Goal: Contribute content: Contribute content

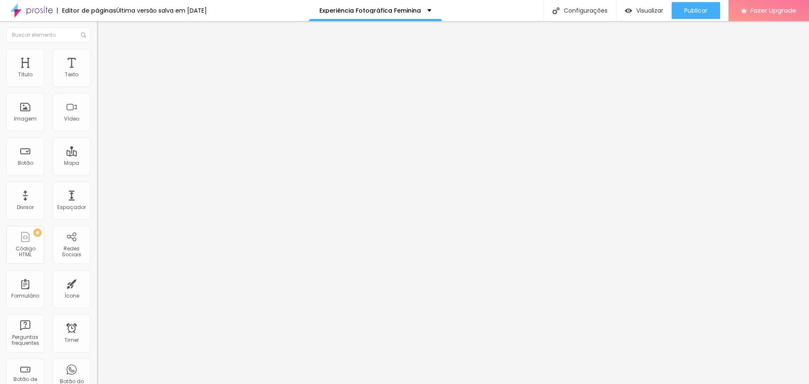
click at [97, 73] on span "Trocar imagem" at bounding box center [120, 68] width 46 height 7
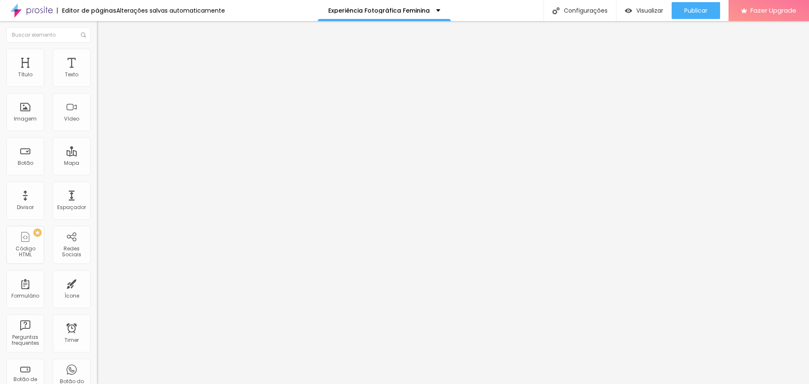
click at [704, 16] on div "Publicar" at bounding box center [696, 10] width 23 height 17
click at [699, 8] on span "Publicar" at bounding box center [696, 10] width 23 height 7
click at [708, 10] on button "Publicar" at bounding box center [696, 10] width 48 height 17
click at [97, 85] on img at bounding box center [99, 87] width 5 height 5
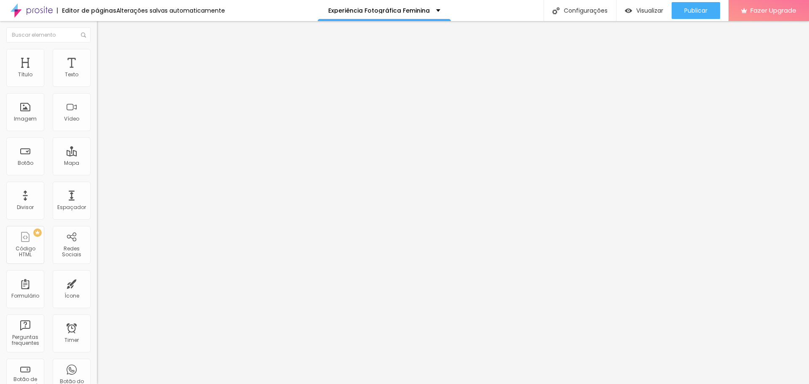
click at [97, 85] on img at bounding box center [99, 87] width 5 height 5
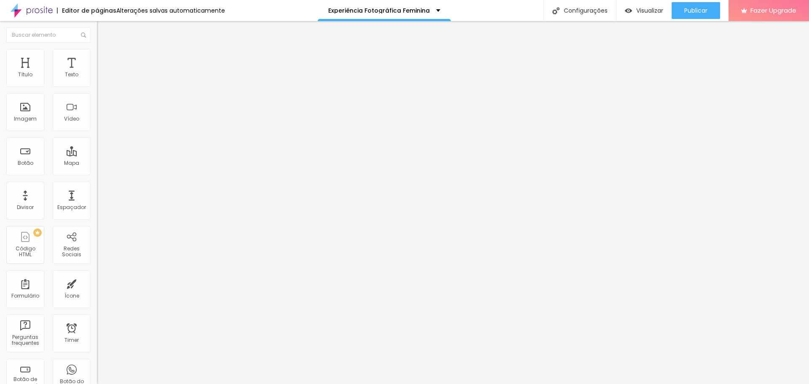
type input "Ensaio de família"
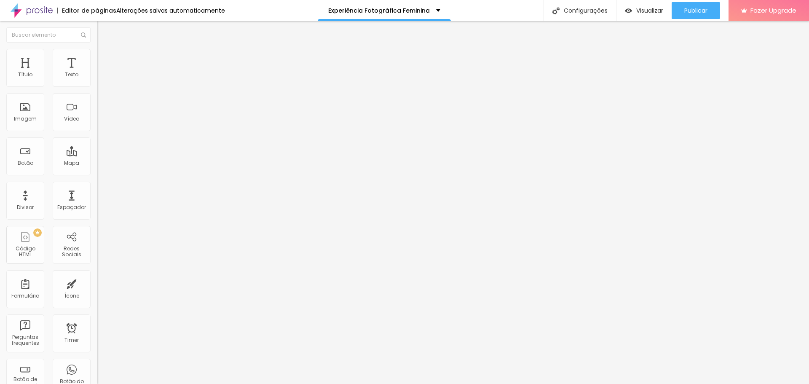
type input "Ensaio Corporativo"
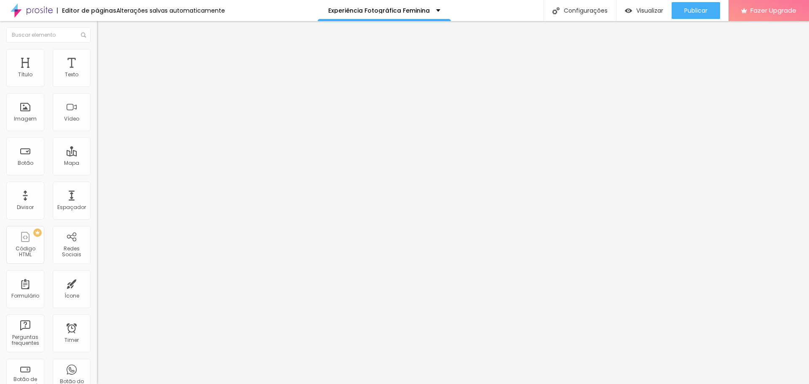
type input "Ensaio Gestante"
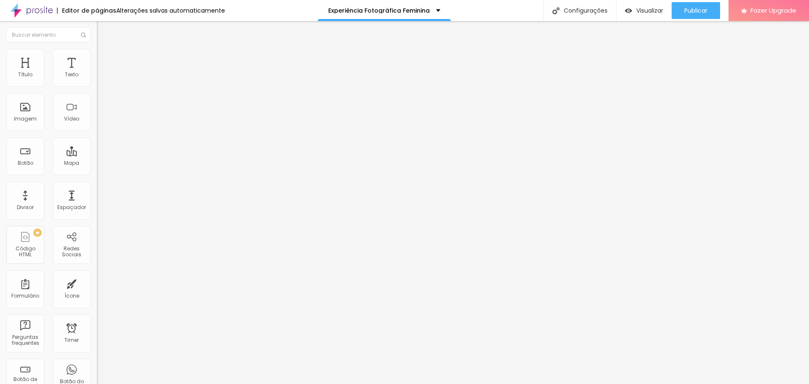
type input "Ensaio Sensual"
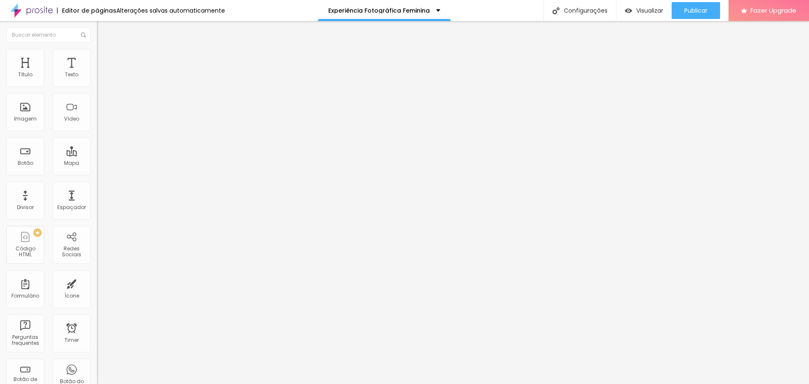
scroll to position [201, 0]
type input "Ensaio de Aniversário"
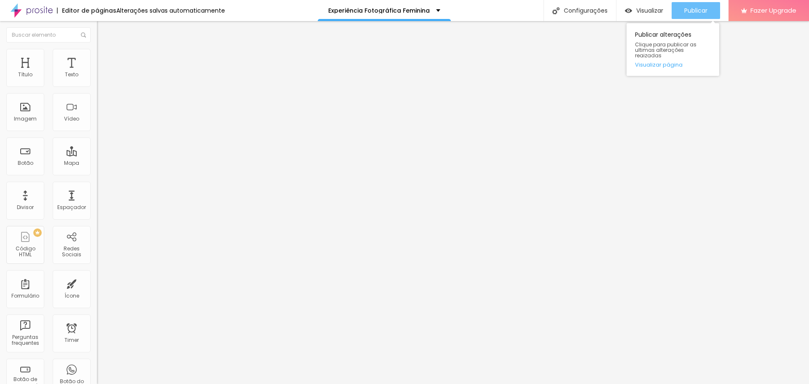
click at [700, 14] on div "Publicar" at bounding box center [696, 10] width 23 height 17
click at [97, 85] on img at bounding box center [99, 87] width 5 height 5
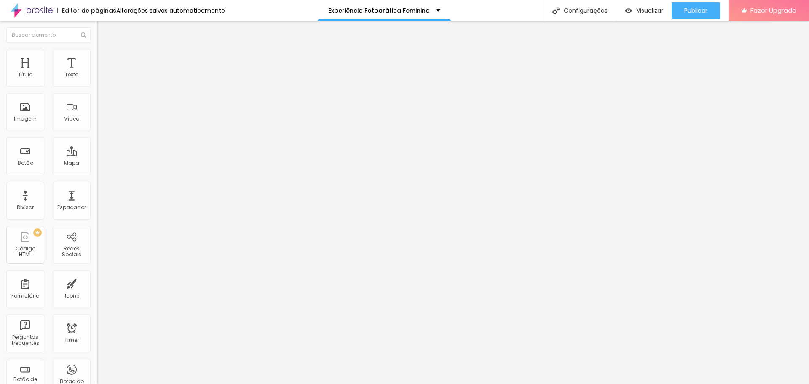
type input "ENSAIO FOTOGRÁFICO"
click at [705, 17] on div "Publicar" at bounding box center [696, 10] width 23 height 17
click at [698, 13] on span "Publicar" at bounding box center [696, 10] width 23 height 7
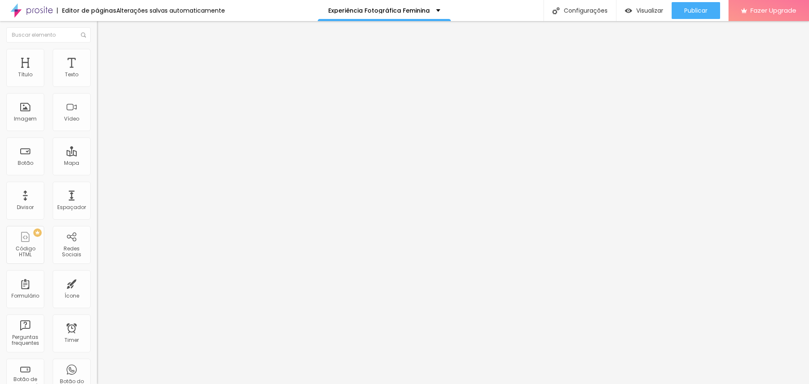
click at [97, 73] on span "Trocar imagem" at bounding box center [120, 68] width 46 height 7
click at [703, 5] on div "Publicar" at bounding box center [696, 10] width 23 height 17
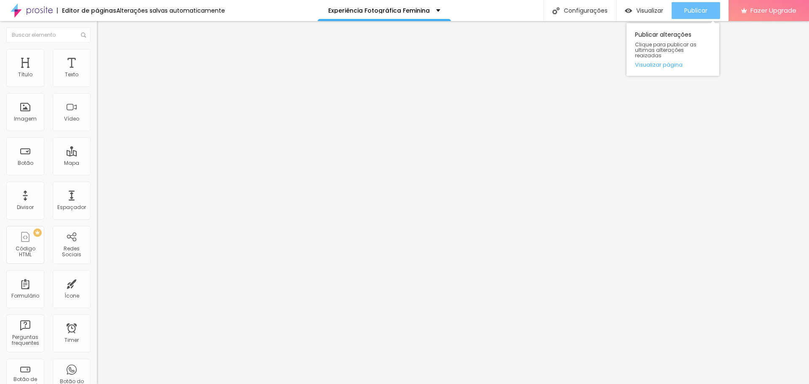
click at [673, 12] on button "Publicar" at bounding box center [696, 10] width 48 height 17
